Goal: Check status: Check status

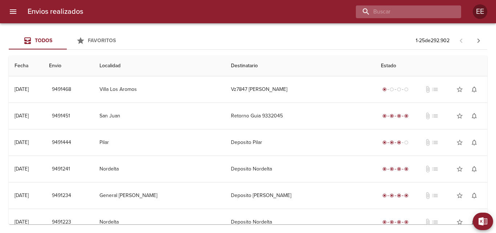
click at [419, 16] on input "buscar" at bounding box center [402, 11] width 93 height 13
paste input "[PERSON_NAME]"
type input "[PERSON_NAME]"
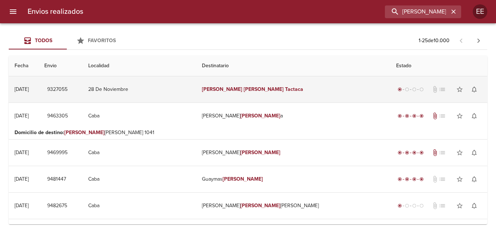
click at [289, 87] on td "[PERSON_NAME]" at bounding box center [293, 89] width 194 height 26
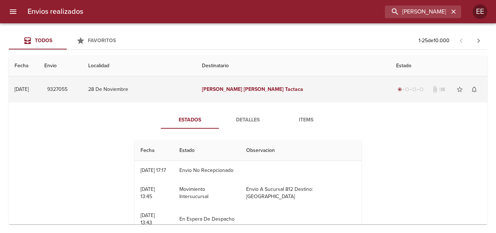
click at [196, 93] on td "28 De Noviembre" at bounding box center [139, 89] width 114 height 26
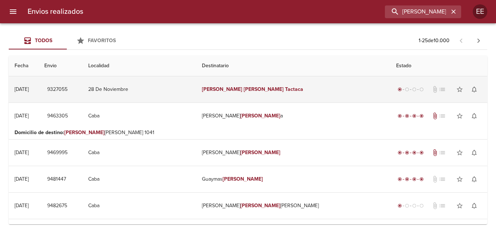
click at [301, 94] on td "[PERSON_NAME]" at bounding box center [293, 89] width 194 height 26
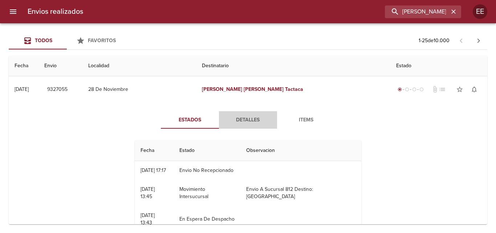
click at [245, 117] on span "Detalles" at bounding box center [247, 119] width 49 height 9
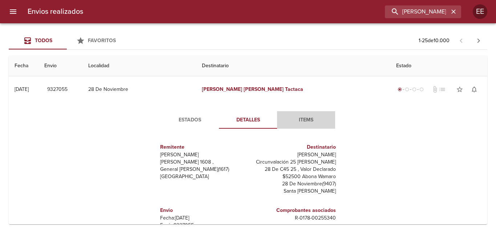
click at [298, 120] on span "Items" at bounding box center [305, 119] width 49 height 9
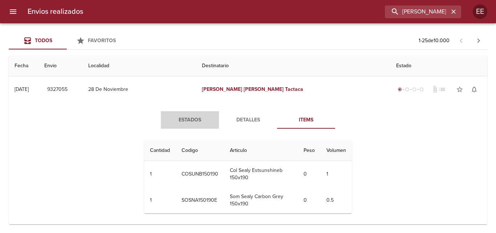
click at [200, 119] on span "Estados" at bounding box center [189, 119] width 49 height 9
